Goal: Communication & Community: Answer question/provide support

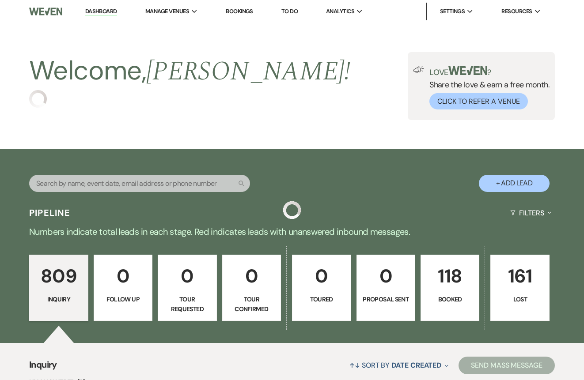
click at [469, 277] on p "118" at bounding box center [449, 276] width 47 height 30
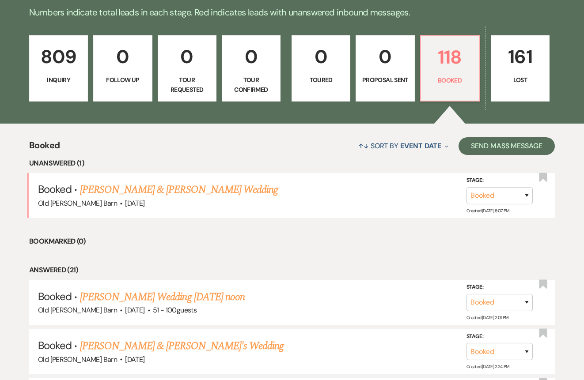
scroll to position [225, 0]
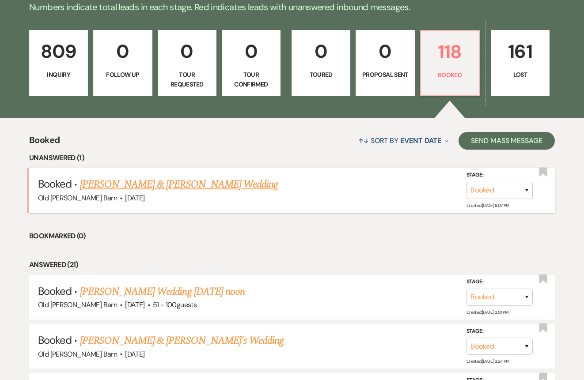
click at [170, 184] on link "[PERSON_NAME] & [PERSON_NAME] Wedding" at bounding box center [179, 185] width 198 height 16
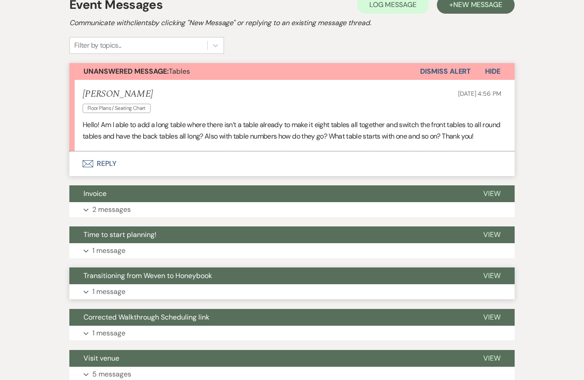
scroll to position [241, 0]
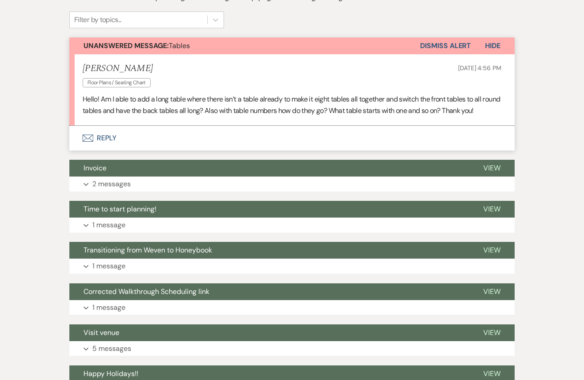
click at [106, 136] on button "Envelope Reply" at bounding box center [291, 138] width 445 height 25
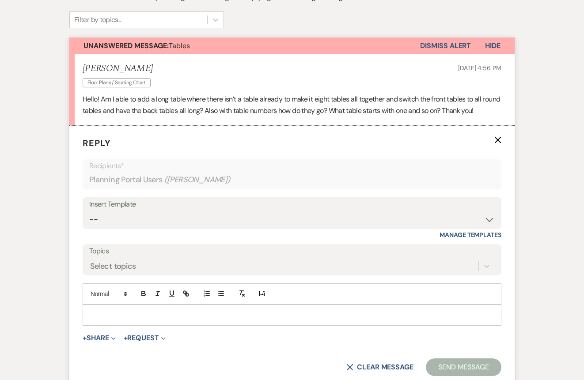
scroll to position [266, 0]
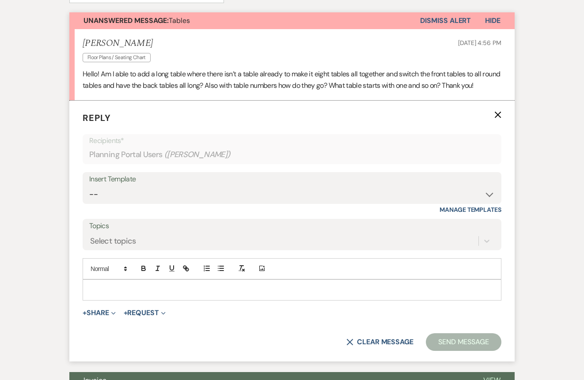
click at [114, 287] on p at bounding box center [292, 290] width 405 height 10
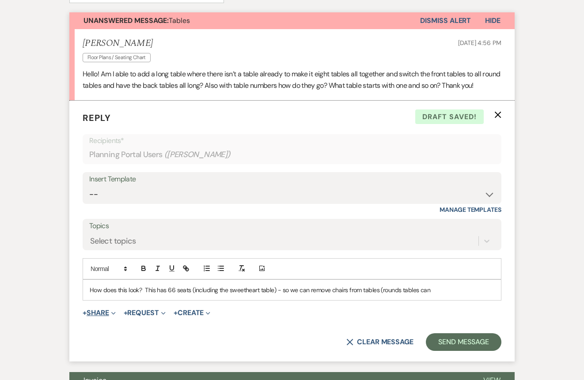
click at [111, 312] on span "Expand" at bounding box center [112, 312] width 7 height 9
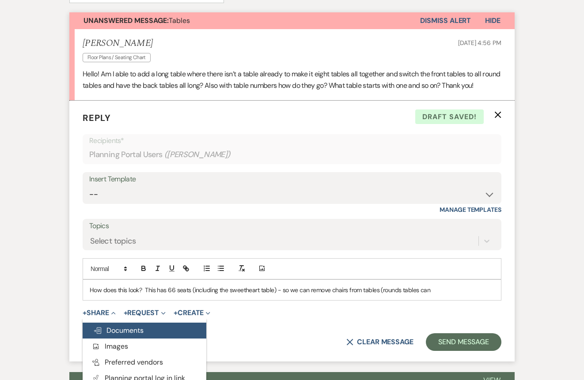
click at [112, 327] on span "Doc Upload Documents" at bounding box center [118, 330] width 50 height 9
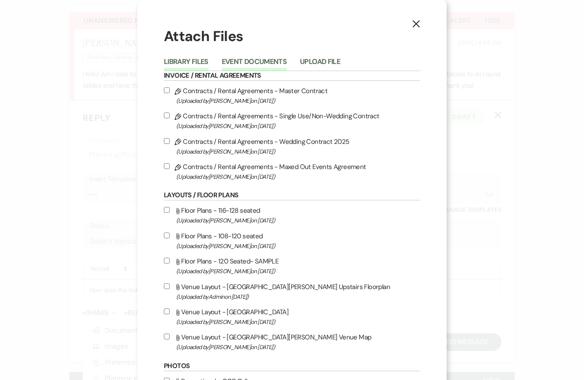
click at [261, 63] on button "Event Documents" at bounding box center [254, 64] width 65 height 12
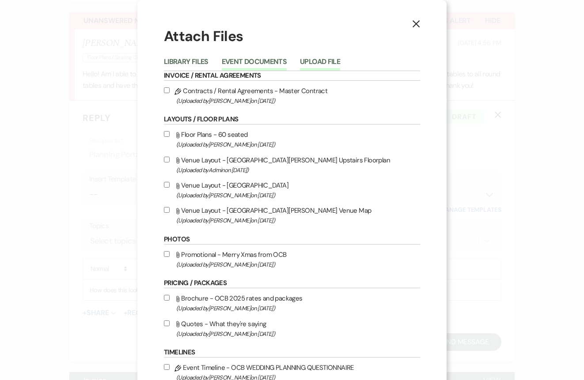
click at [323, 63] on button "Upload File" at bounding box center [320, 64] width 40 height 12
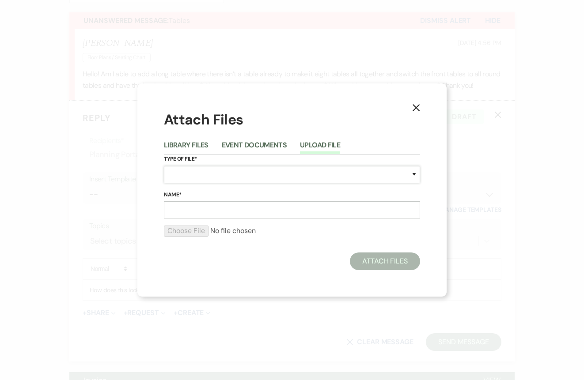
select select "24"
click at [189, 208] on input "Name*" at bounding box center [292, 209] width 256 height 17
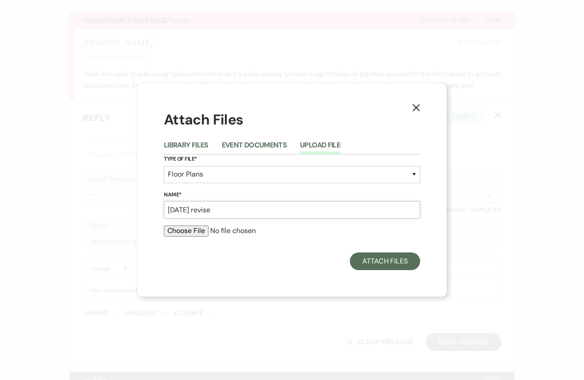
type input "[DATE] revise"
click at [182, 230] on input "file" at bounding box center [292, 231] width 256 height 11
type input "C:\fakepath\[DATE] revised.pdf"
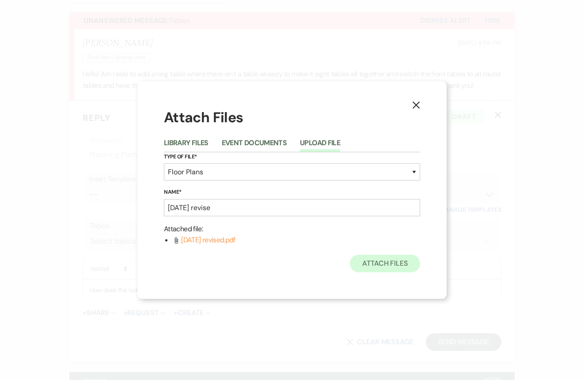
click at [407, 266] on button "Attach Files" at bounding box center [385, 264] width 70 height 18
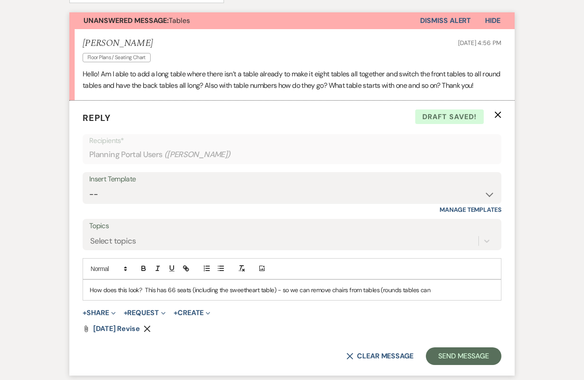
click at [433, 287] on p "How does this look? This has 66 seats (including the sweetheart table) - so we …" at bounding box center [292, 290] width 405 height 10
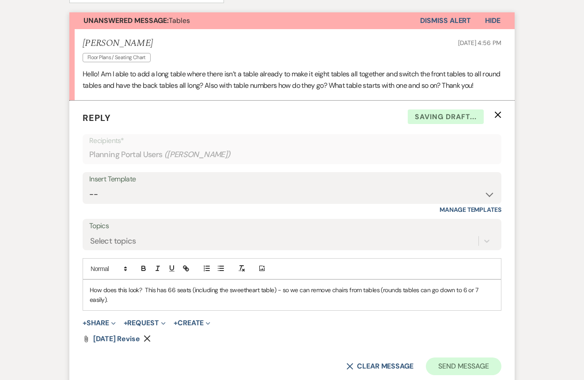
click at [456, 361] on button "Send Message" at bounding box center [464, 367] width 76 height 18
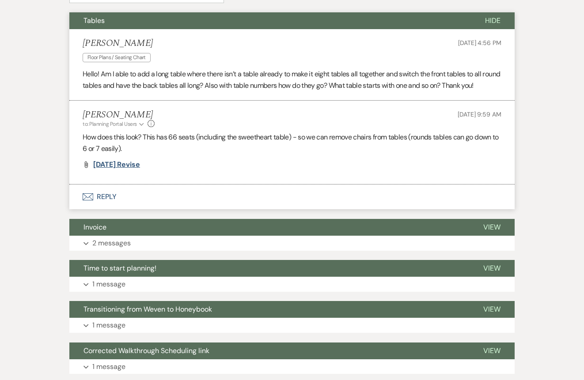
click at [133, 161] on span "[DATE] revise" at bounding box center [116, 164] width 47 height 9
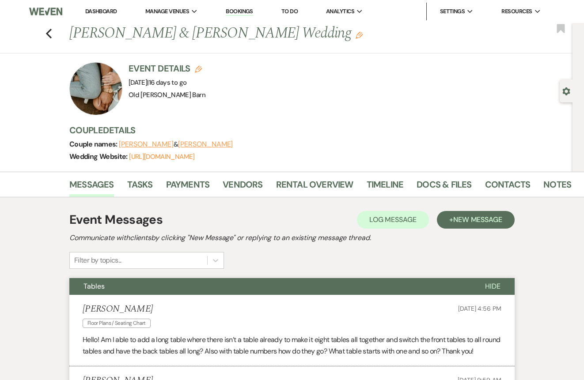
scroll to position [0, 0]
click at [49, 31] on use "button" at bounding box center [49, 34] width 6 height 10
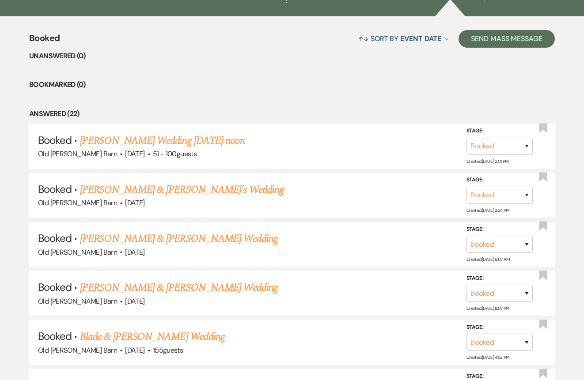
scroll to position [328, 0]
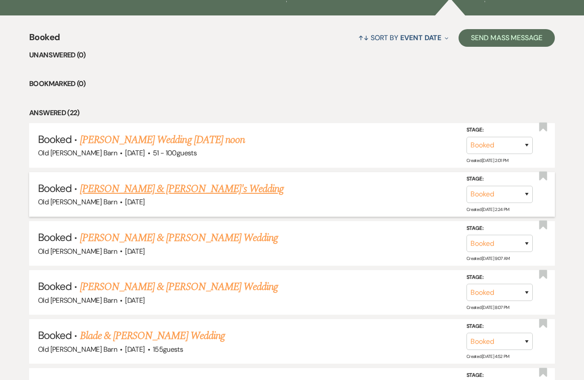
click at [164, 189] on link "[PERSON_NAME] & [PERSON_NAME]'s Wedding" at bounding box center [182, 189] width 204 height 16
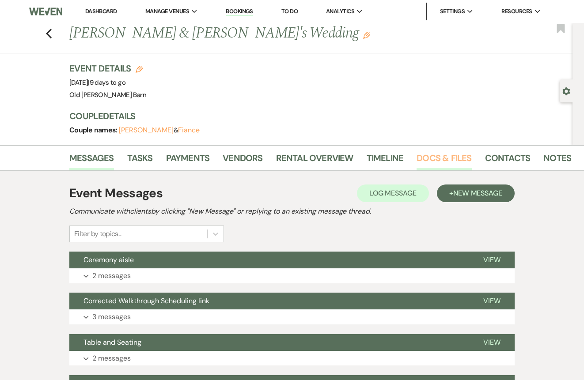
click at [428, 160] on link "Docs & Files" at bounding box center [444, 160] width 55 height 19
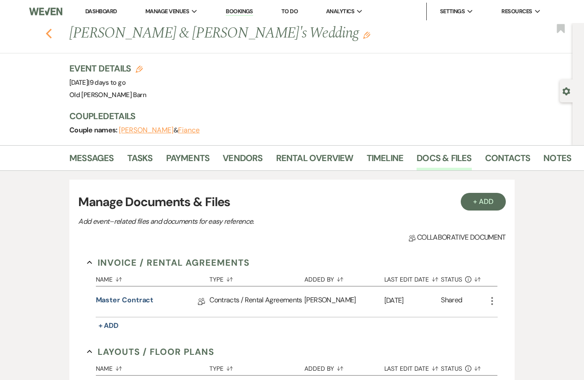
click at [48, 32] on use "button" at bounding box center [49, 34] width 6 height 10
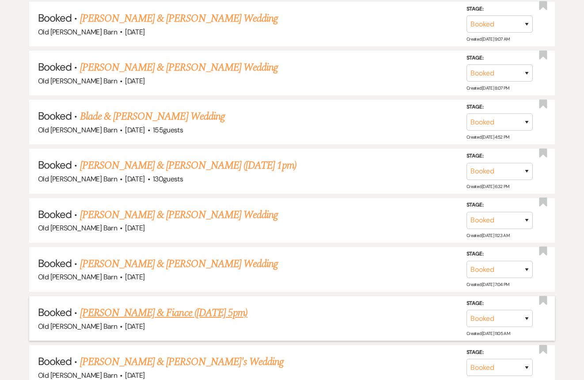
scroll to position [546, 0]
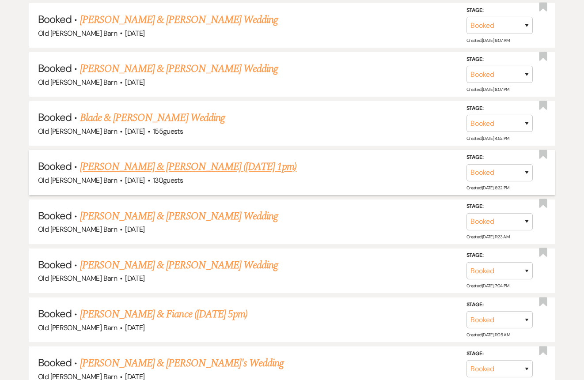
click at [179, 164] on link "[PERSON_NAME] & [PERSON_NAME] ([DATE] 1pm)" at bounding box center [188, 167] width 217 height 16
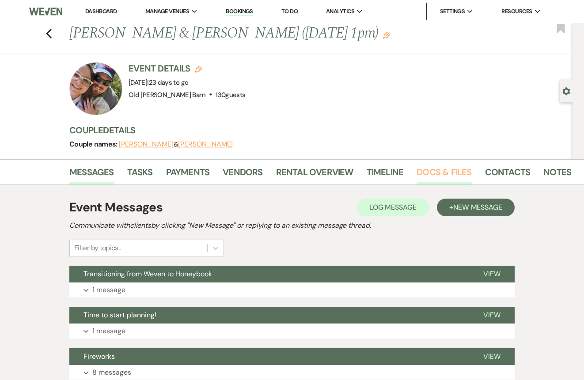
click at [428, 176] on link "Docs & Files" at bounding box center [444, 174] width 55 height 19
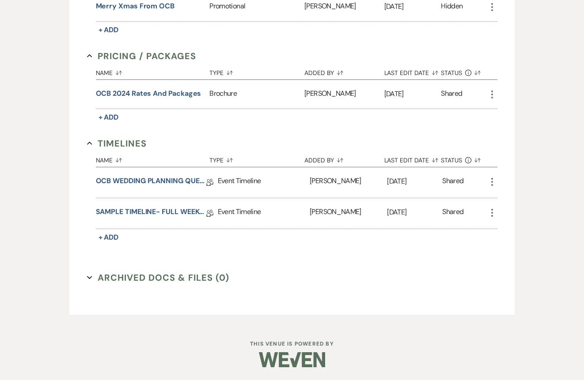
scroll to position [515, 0]
click at [164, 184] on link "OCB WEDDING PLANNING QUESTIONNAIRE" at bounding box center [151, 183] width 110 height 14
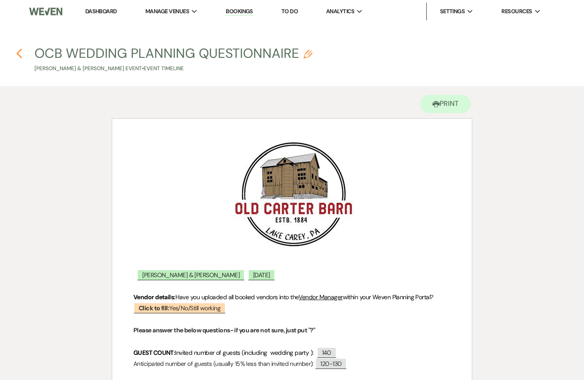
click at [18, 55] on use "button" at bounding box center [19, 54] width 6 height 10
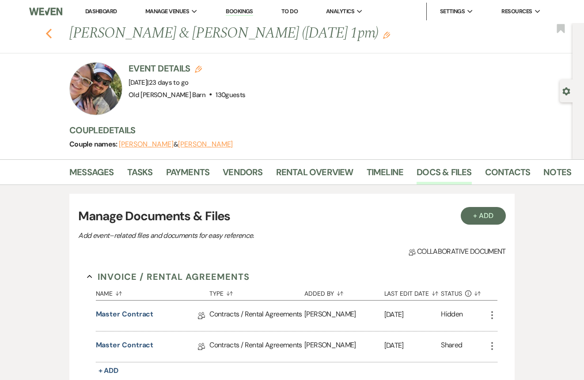
click at [50, 34] on icon "Previous" at bounding box center [48, 33] width 7 height 11
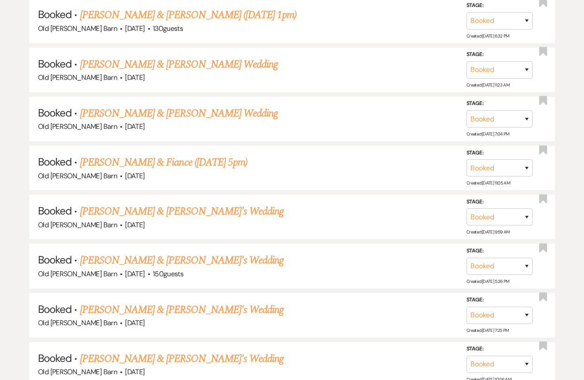
scroll to position [705, 0]
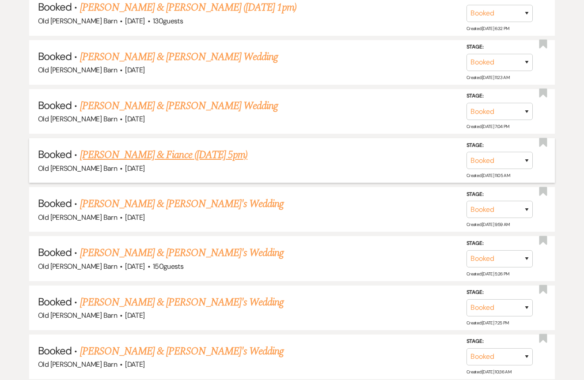
click at [180, 150] on link "[PERSON_NAME] & Fiance ([DATE] 5pm)" at bounding box center [163, 155] width 167 height 16
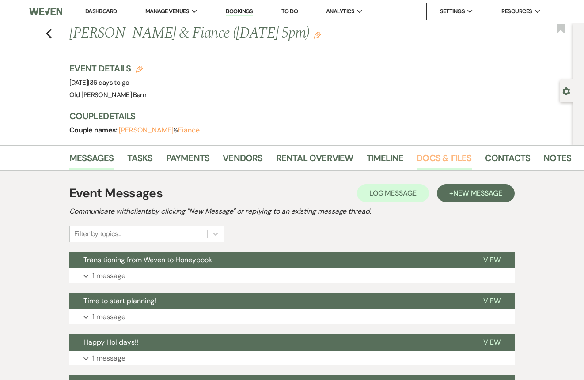
click at [420, 159] on link "Docs & Files" at bounding box center [444, 160] width 55 height 19
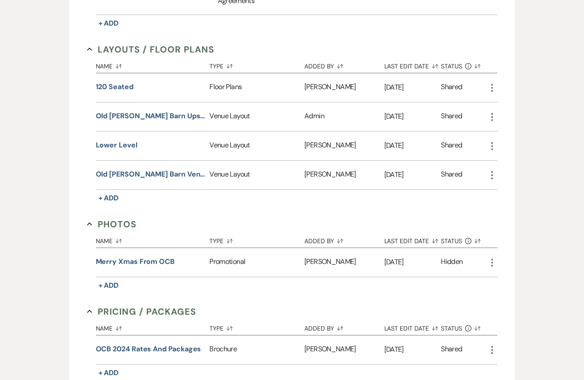
scroll to position [342, 0]
